Goal: Task Accomplishment & Management: Use online tool/utility

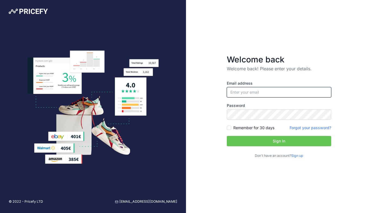
click at [297, 89] on input "email" at bounding box center [279, 92] width 104 height 10
type input "[PERSON_NAME][EMAIL_ADDRESS][PERSON_NAME][DOMAIN_NAME]"
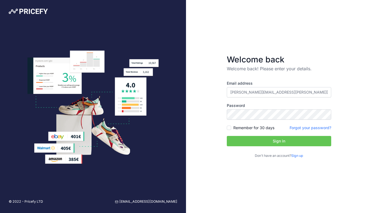
click at [258, 139] on button "Sign in" at bounding box center [279, 141] width 104 height 10
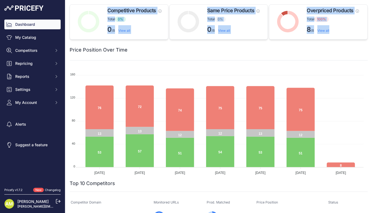
drag, startPoint x: 367, startPoint y: 33, endPoint x: 364, endPoint y: 32, distance: 3.3
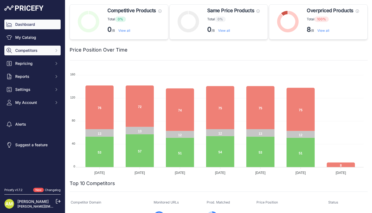
click at [46, 51] on span "Competitors" at bounding box center [33, 50] width 36 height 5
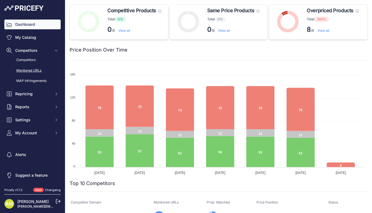
click at [42, 68] on link "Monitored URLs" at bounding box center [32, 71] width 56 height 10
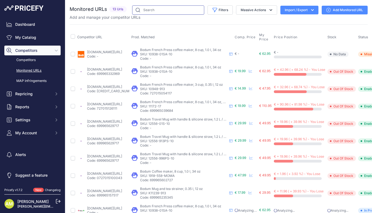
click at [175, 9] on input "text" at bounding box center [168, 9] width 72 height 9
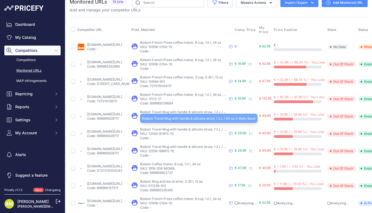
click at [185, 130] on span "Bodum Travel Mug with handle & silicone straw, 1.2 L / 40 oz in Belly Band" at bounding box center [196, 129] width 113 height 4
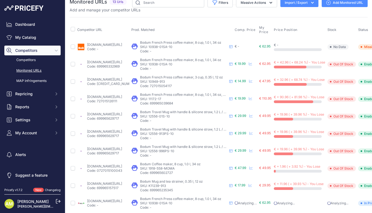
click at [171, 135] on p "SKU: 12556-913PS-10" at bounding box center [183, 134] width 87 height 4
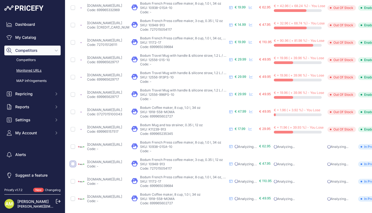
click at [71, 162] on input "checkbox" at bounding box center [73, 164] width 4 height 4
checkbox input "true"
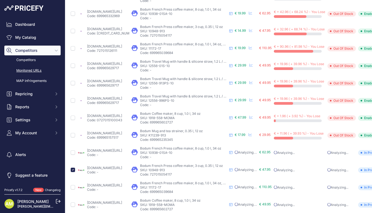
scroll to position [78, 0]
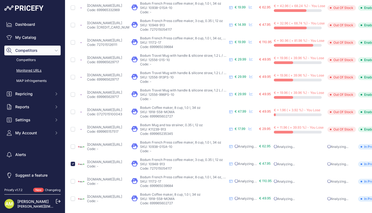
click at [117, 160] on link "smythshomevalue.ie/products/bodum-kenya-french-press-coffee-maker-3-cup-0-35-l-…" at bounding box center [104, 162] width 35 height 4
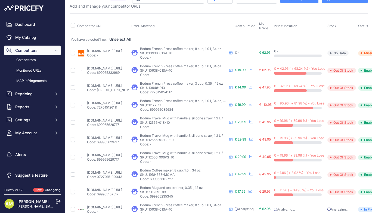
scroll to position [0, 0]
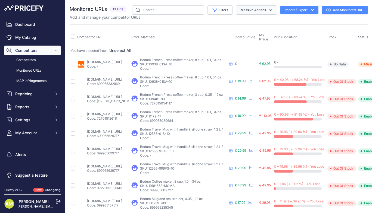
click at [257, 11] on button "Massive Actions" at bounding box center [256, 9] width 41 height 9
click at [353, 36] on th "Stock" at bounding box center [341, 37] width 31 height 17
click at [210, 7] on button "Filters" at bounding box center [219, 9] width 25 height 9
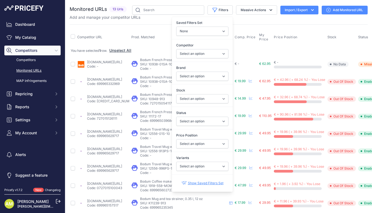
click at [48, 50] on span "Competitors" at bounding box center [33, 50] width 36 height 5
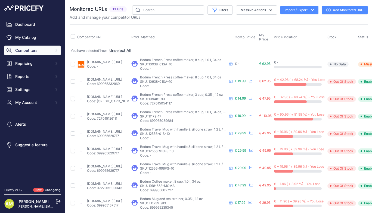
click at [49, 54] on button "Competitors" at bounding box center [32, 51] width 56 height 10
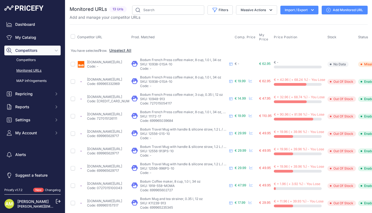
click at [120, 10] on span "13 Urls" at bounding box center [117, 9] width 17 height 6
click at [26, 27] on link "Dashboard" at bounding box center [32, 25] width 56 height 10
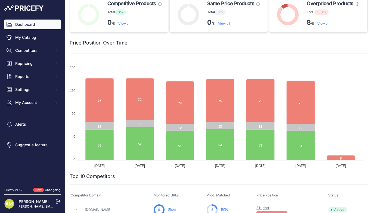
scroll to position [4, 0]
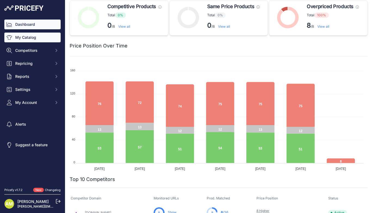
click at [27, 40] on link "My Catalog" at bounding box center [32, 38] width 56 height 10
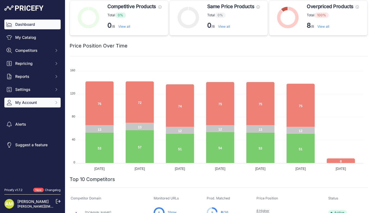
click at [30, 102] on span "My Account" at bounding box center [33, 102] width 36 height 5
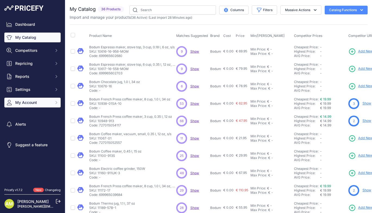
click at [53, 103] on button "My Account" at bounding box center [32, 103] width 56 height 10
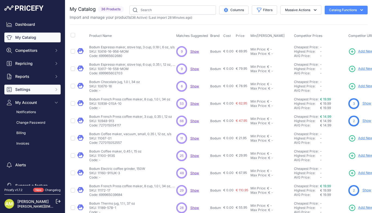
click at [26, 92] on button "Settings" at bounding box center [32, 90] width 56 height 10
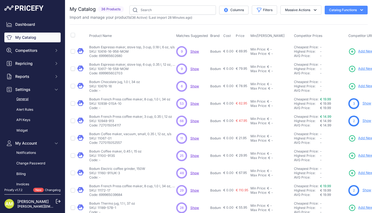
click at [26, 101] on link "General" at bounding box center [32, 100] width 56 height 10
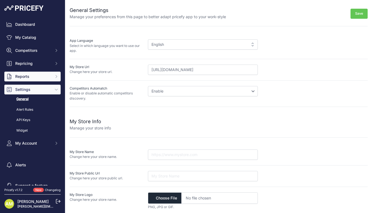
click at [32, 77] on span "Reports" at bounding box center [33, 76] width 36 height 5
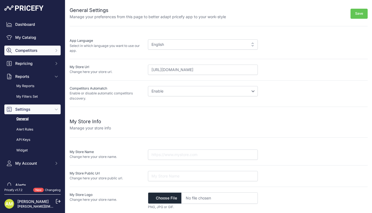
click at [37, 51] on span "Competitors" at bounding box center [33, 50] width 36 height 5
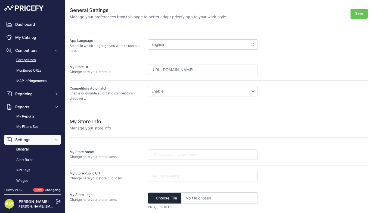
click at [27, 60] on link "Competitors" at bounding box center [32, 60] width 56 height 10
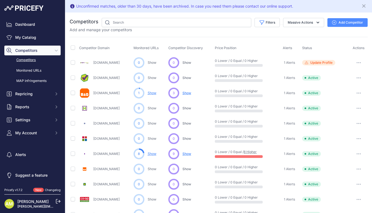
click at [85, 31] on p "Add and manage your competitors" at bounding box center [101, 29] width 62 height 5
click at [119, 24] on input "text" at bounding box center [176, 22] width 149 height 9
type input "[PERSON_NAME]"
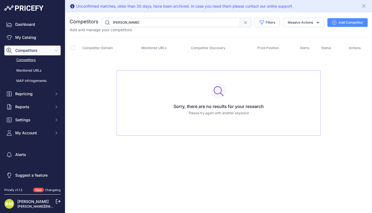
click at [345, 22] on button "Add Competitor" at bounding box center [347, 22] width 40 height 9
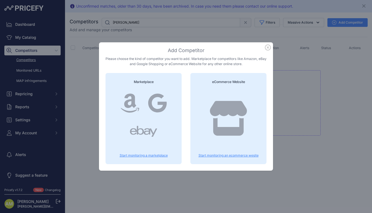
click at [221, 154] on p "Start monitoring an ecommerce wesite" at bounding box center [228, 156] width 63 height 4
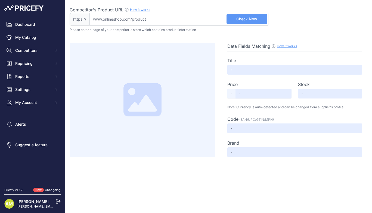
click at [102, 21] on input "Competitor's Product URL How it works In order to create your competitor's extr…" at bounding box center [178, 19] width 179 height 13
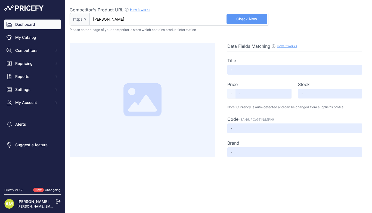
drag, startPoint x: 125, startPoint y: 19, endPoint x: 36, endPoint y: 28, distance: 89.3
click at [36, 28] on div "Dashboard My Catalog Competitors Competitors Monitored URLs MAP infringements R…" at bounding box center [186, 106] width 372 height 213
paste input "https://rooneyshardware.ie/"
click at [260, 20] on button "Check Now" at bounding box center [246, 19] width 41 height 10
click at [138, 19] on input "rooneyshardware.ie/" at bounding box center [178, 19] width 179 height 13
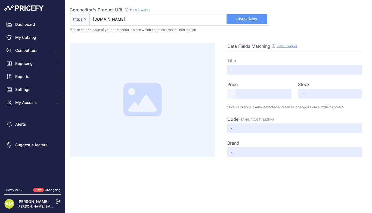
type input "rooneyshardware.ie"
click at [250, 21] on span "Check Now" at bounding box center [246, 18] width 21 height 5
